Goal: Transaction & Acquisition: Obtain resource

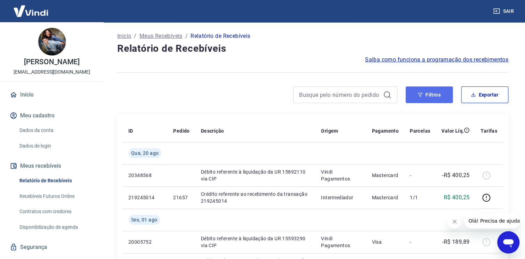
click at [428, 97] on button "Filtros" at bounding box center [429, 94] width 47 height 17
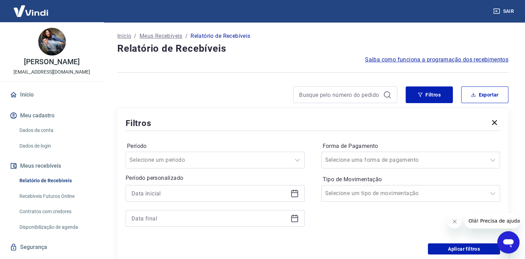
click at [294, 194] on icon at bounding box center [295, 193] width 8 height 8
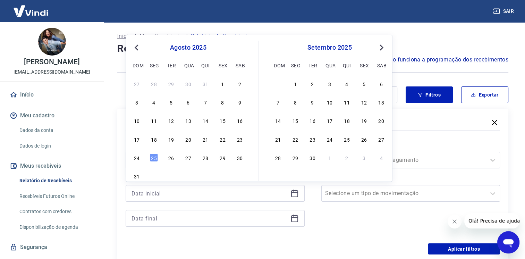
drag, startPoint x: 154, startPoint y: 140, endPoint x: 292, endPoint y: 215, distance: 156.9
click at [154, 140] on div "18" at bounding box center [154, 139] width 8 height 8
type input "[DATE]"
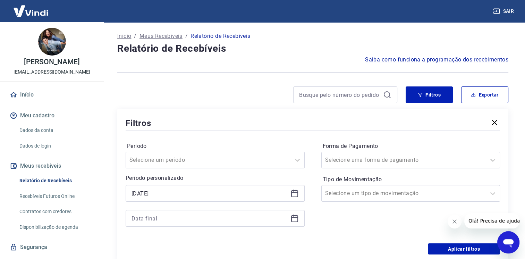
click at [292, 219] on icon at bounding box center [294, 218] width 7 height 7
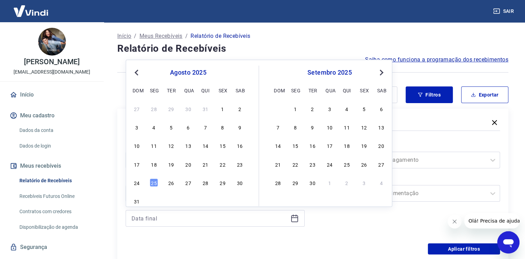
click at [141, 183] on div "24" at bounding box center [137, 182] width 8 height 8
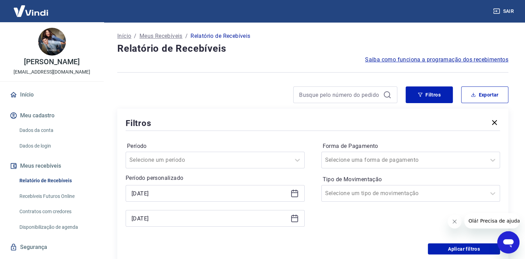
type input "[DATE]"
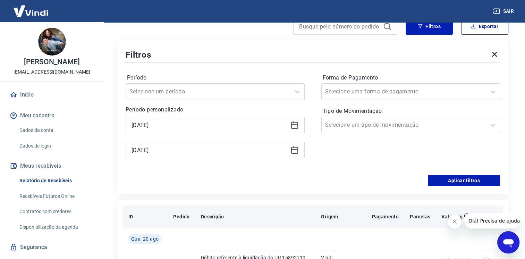
scroll to position [69, 0]
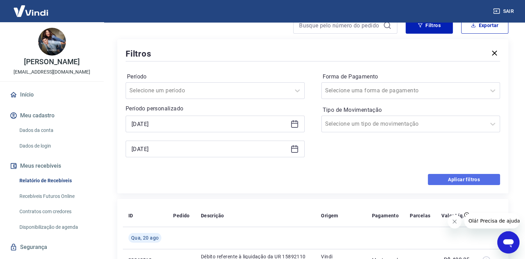
click at [462, 184] on button "Aplicar filtros" at bounding box center [464, 179] width 72 height 11
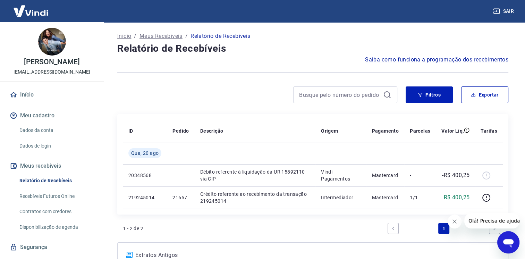
click at [455, 219] on icon "Fechar mensagem da empresa" at bounding box center [455, 222] width 6 height 6
click at [477, 93] on button "Exportar" at bounding box center [484, 94] width 47 height 17
type input "[DATE]"
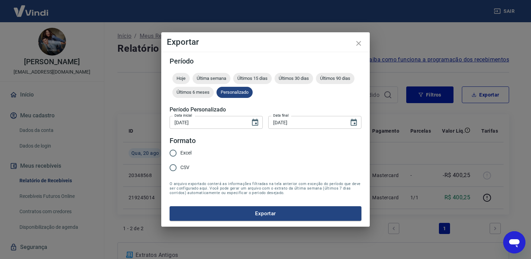
click at [180, 151] on span "Excel" at bounding box center [185, 152] width 11 height 7
click at [180, 151] on input "Excel" at bounding box center [173, 153] width 15 height 15
radio input "true"
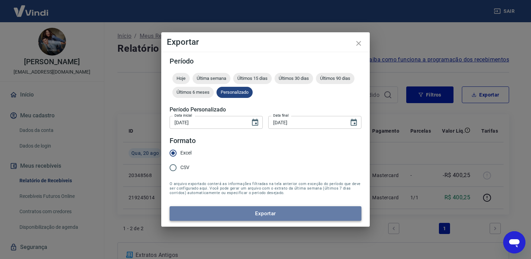
click at [235, 214] on button "Exportar" at bounding box center [265, 213] width 192 height 15
